Goal: Task Accomplishment & Management: Use online tool/utility

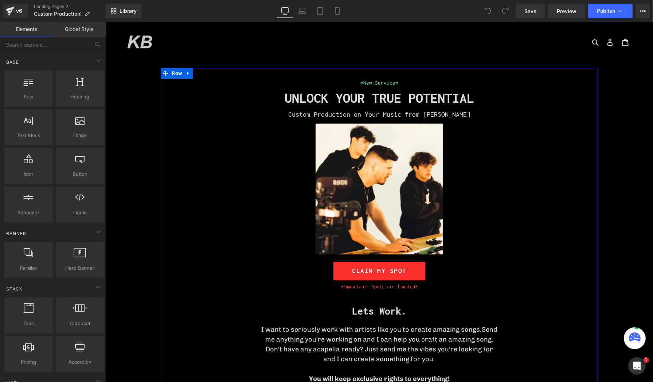
scroll to position [40, 0]
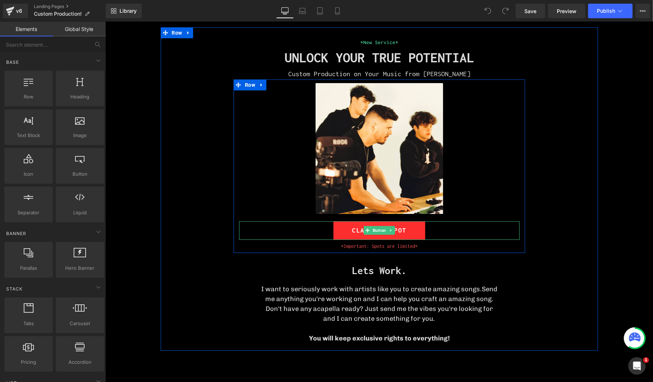
click at [337, 228] on link "CLAIM MY SPOT" at bounding box center [379, 230] width 92 height 19
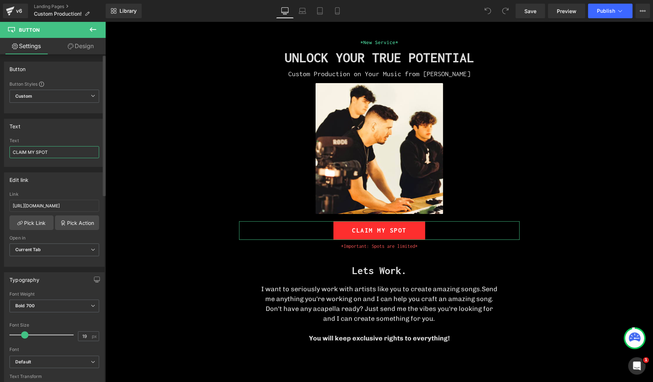
click at [46, 149] on input "CLAIM MY SPOT" at bounding box center [54, 152] width 90 height 12
type input "SOLD OUT"
click at [62, 124] on div "Text" at bounding box center [54, 126] width 100 height 14
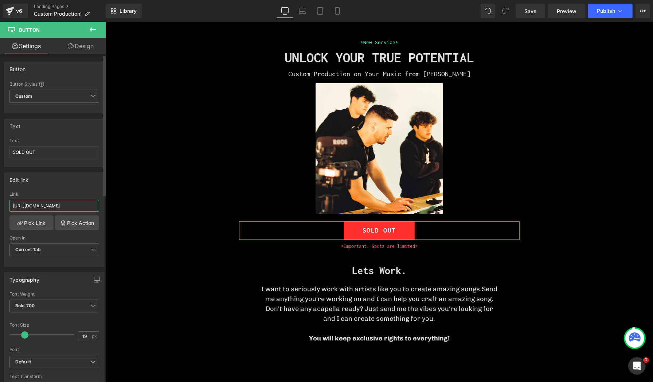
click at [56, 204] on input "[URL][DOMAIN_NAME]" at bounding box center [54, 206] width 90 height 12
click at [71, 192] on div "Link" at bounding box center [54, 194] width 90 height 5
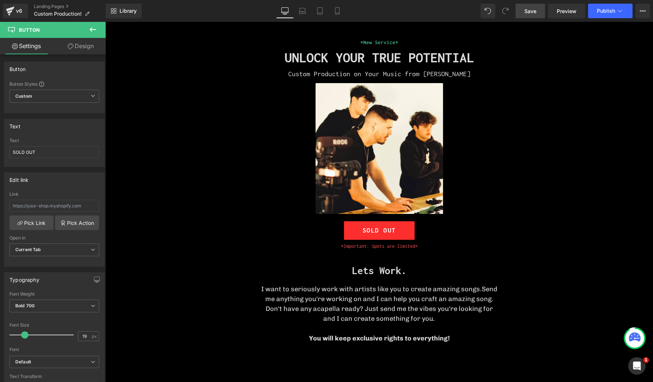
click at [535, 8] on span "Save" at bounding box center [530, 11] width 12 height 8
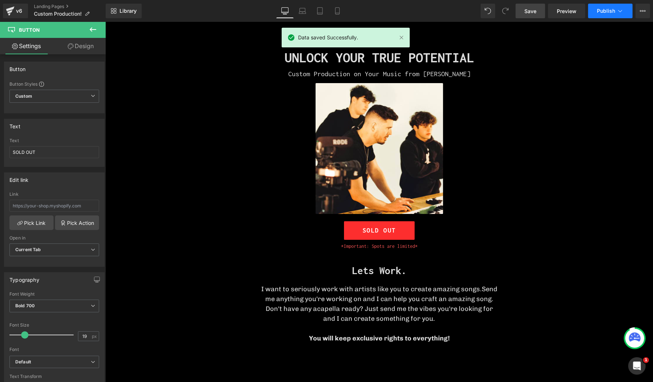
click at [620, 10] on icon at bounding box center [619, 10] width 7 height 7
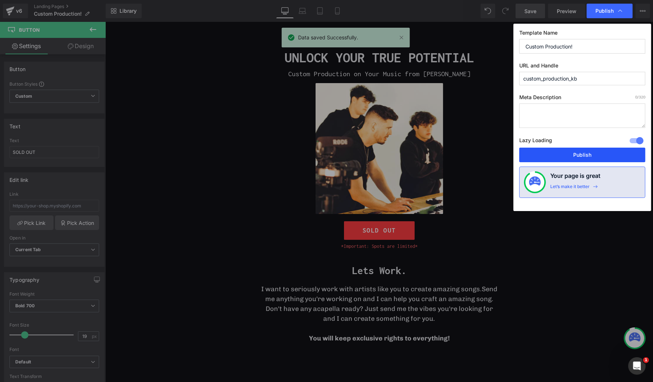
click at [571, 150] on button "Publish" at bounding box center [582, 155] width 126 height 15
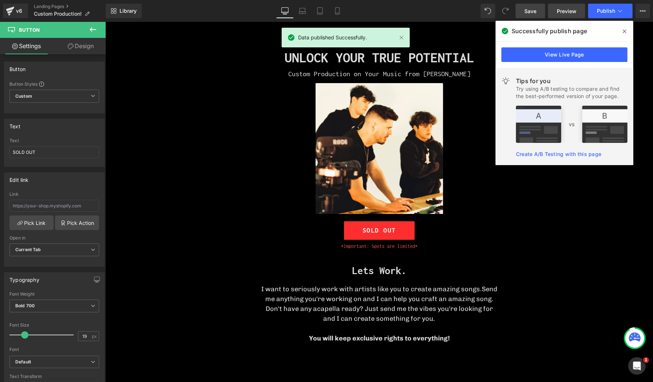
click at [554, 8] on link "Preview" at bounding box center [566, 11] width 37 height 15
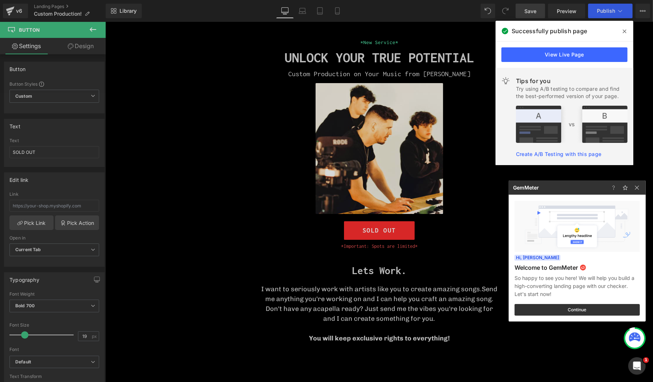
click at [186, 213] on div at bounding box center [326, 191] width 653 height 382
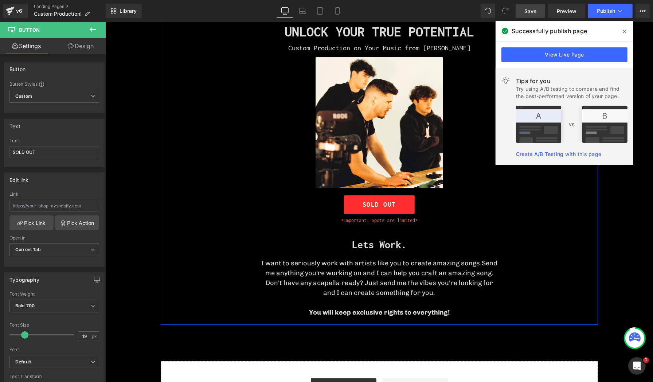
scroll to position [81, 0]
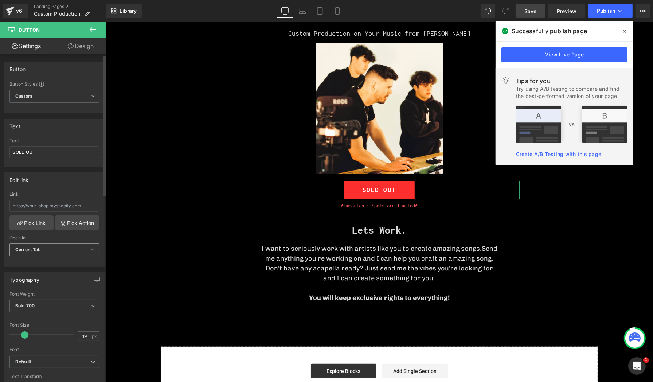
click at [79, 250] on span "Current Tab" at bounding box center [54, 249] width 90 height 13
click at [151, 227] on body "Skip to content Just added to your cart Qty: View cart ( ) Continue shopping Su…" at bounding box center [378, 251] width 547 height 620
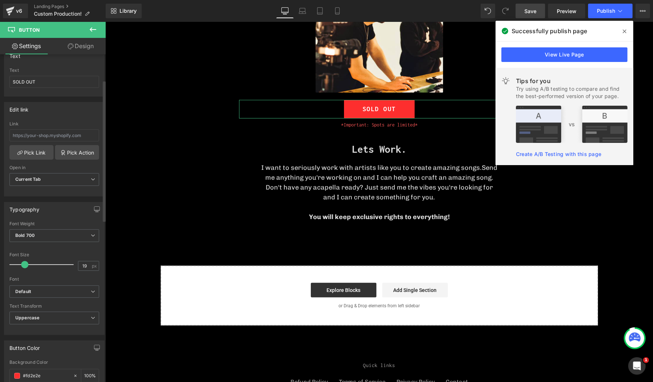
scroll to position [0, 0]
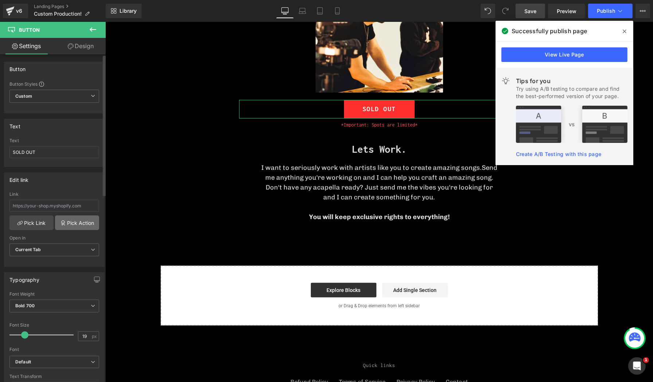
click at [73, 220] on link "Pick Action" at bounding box center [77, 222] width 44 height 15
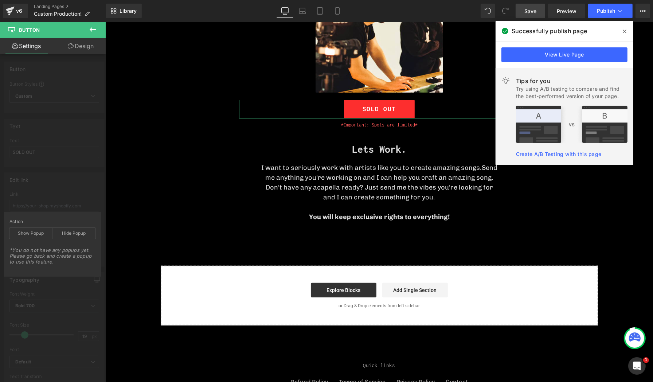
click at [54, 187] on div "Edit link Link Pick Link Pick Action Current Tab New Tab Open in Current Tab Cu…" at bounding box center [54, 217] width 109 height 100
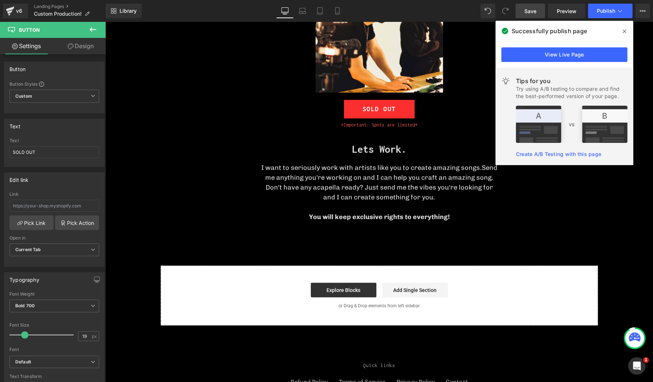
click at [624, 31] on icon at bounding box center [624, 32] width 4 height 4
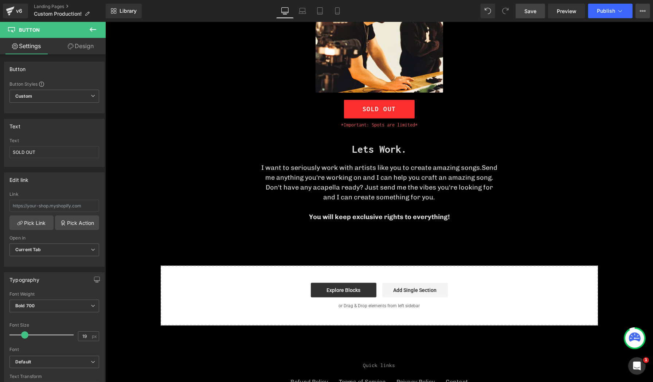
click at [640, 10] on icon at bounding box center [643, 11] width 6 height 6
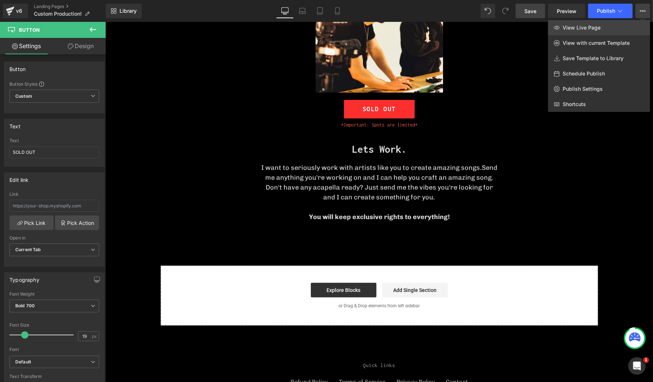
click at [608, 30] on link "View Live Page" at bounding box center [599, 27] width 102 height 15
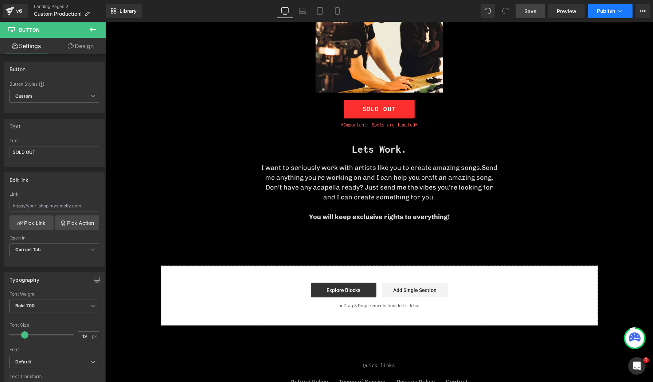
click at [598, 13] on span "Publish" at bounding box center [606, 11] width 18 height 6
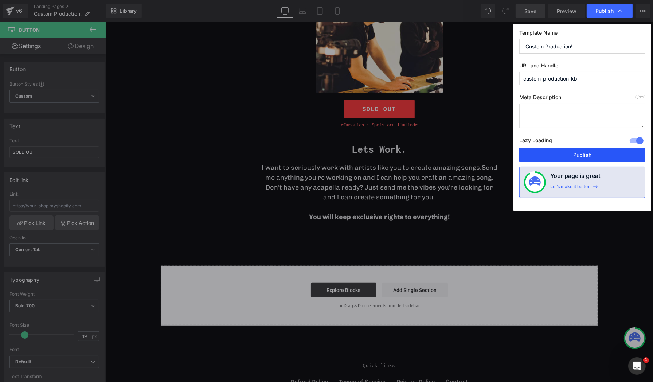
click at [577, 150] on button "Publish" at bounding box center [582, 155] width 126 height 15
